Goal: Find specific page/section: Find specific page/section

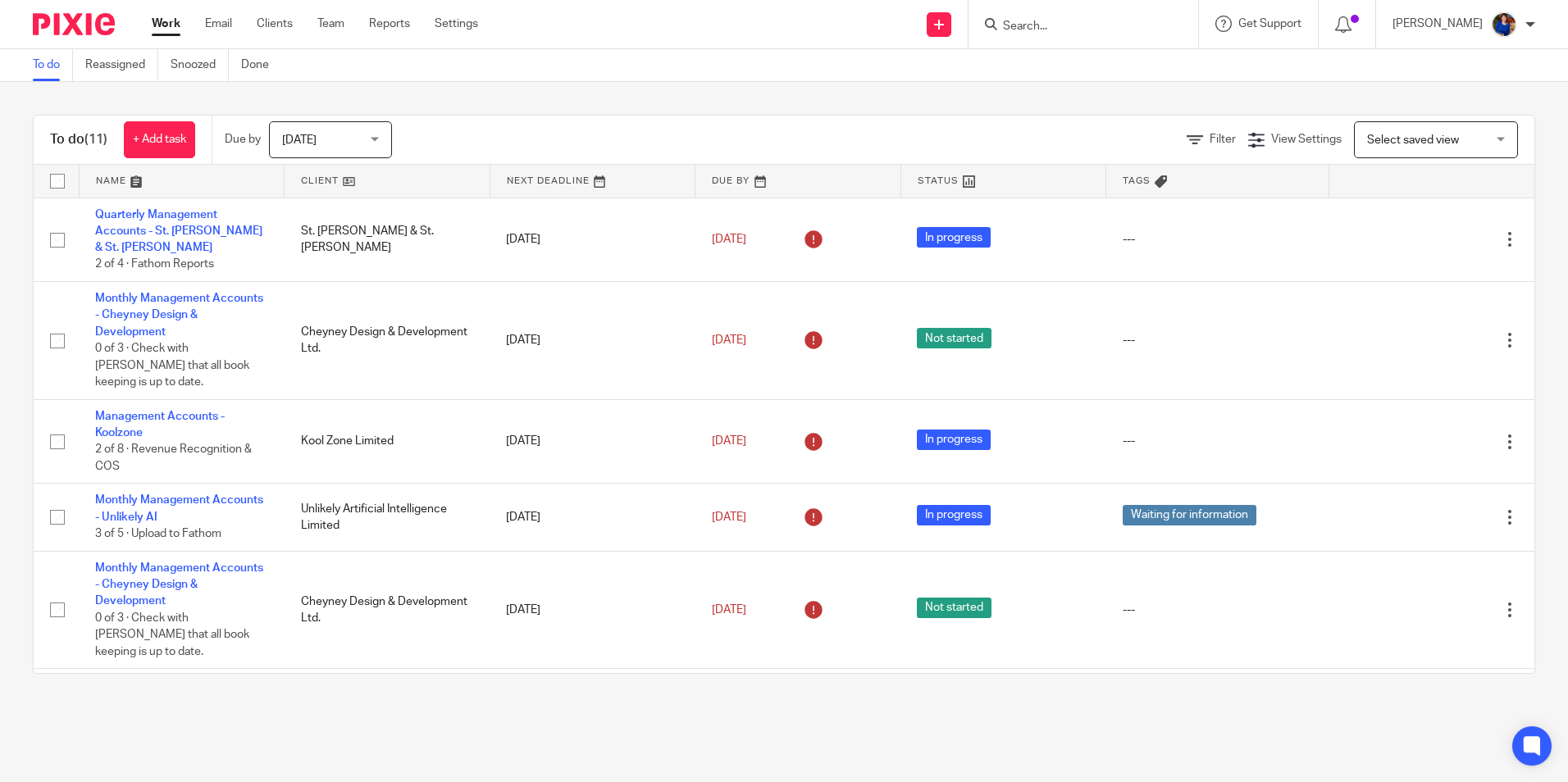
click at [1014, 29] on input "Search" at bounding box center [1075, 27] width 147 height 14
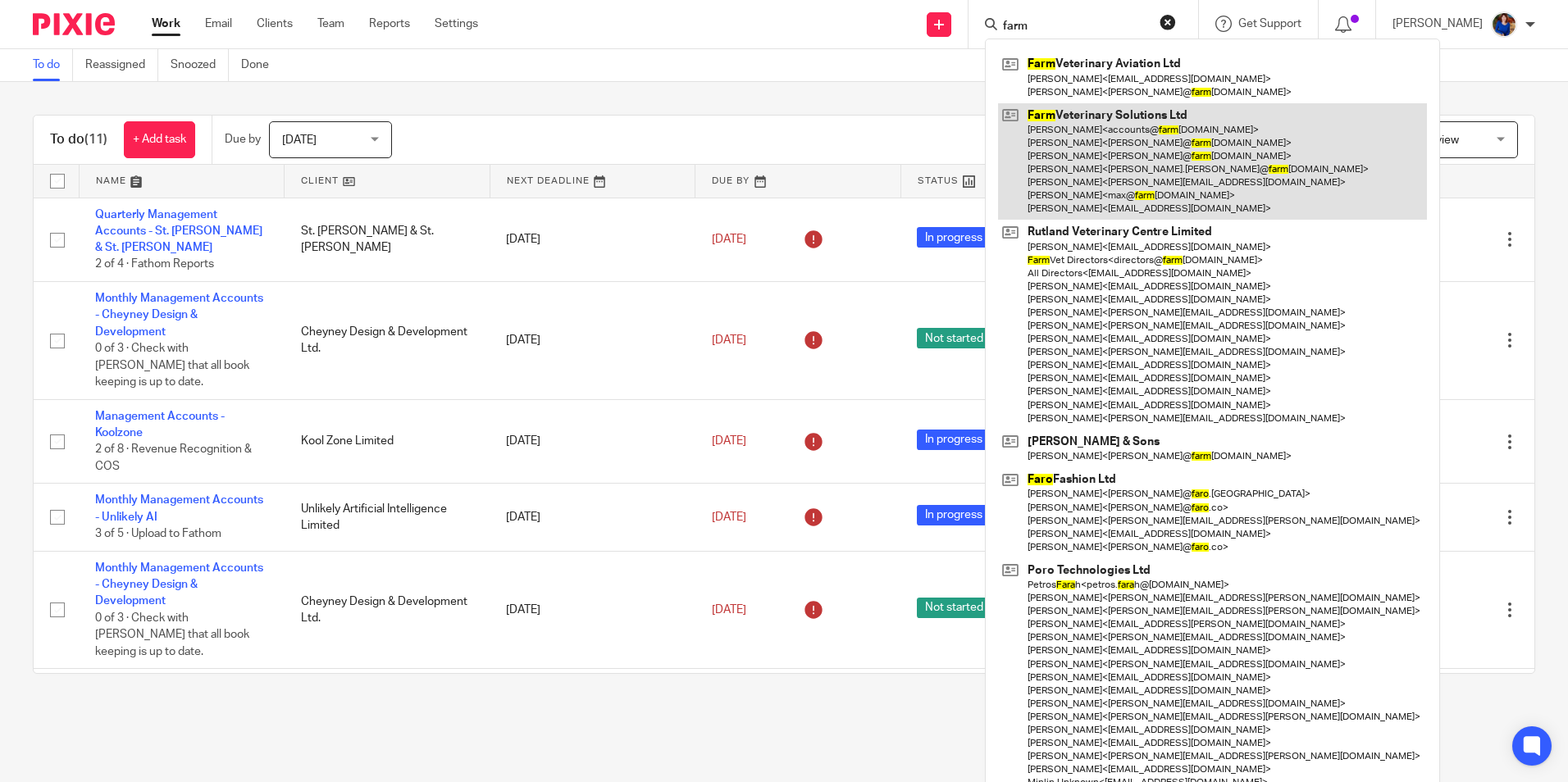
type input "farm"
click at [1125, 154] on link at bounding box center [1212, 162] width 429 height 117
click at [1121, 155] on link at bounding box center [1212, 162] width 429 height 117
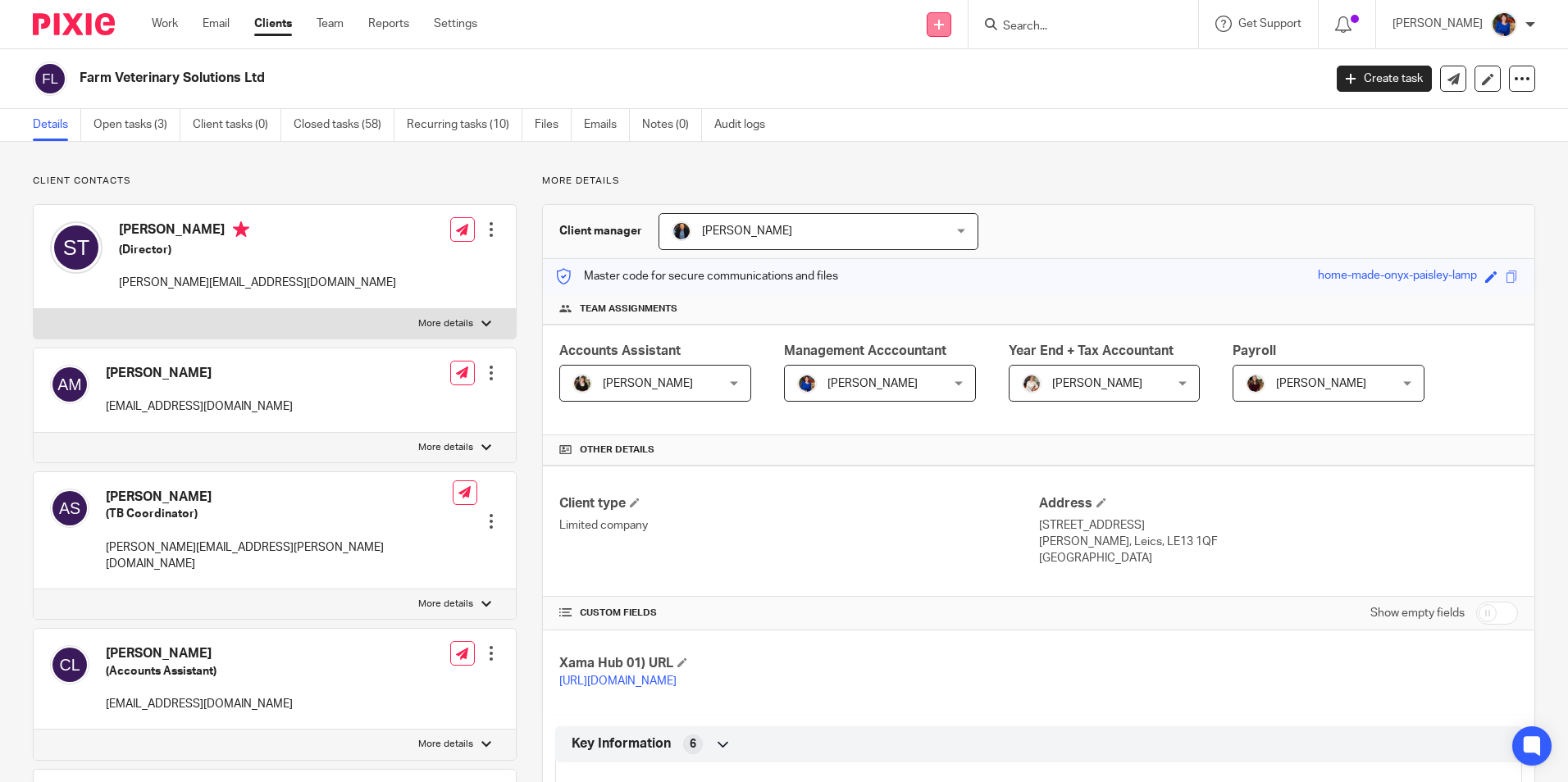
click at [929, 23] on link at bounding box center [938, 24] width 24 height 24
click at [929, 23] on link at bounding box center [938, 24] width 24 height 24
click at [1437, 25] on p "[PERSON_NAME]" at bounding box center [1438, 23] width 90 height 16
click at [1472, 58] on li "My profile" at bounding box center [1472, 66] width 108 height 23
click at [1471, 64] on span "My profile" at bounding box center [1467, 65] width 51 height 12
